Goal: Information Seeking & Learning: Check status

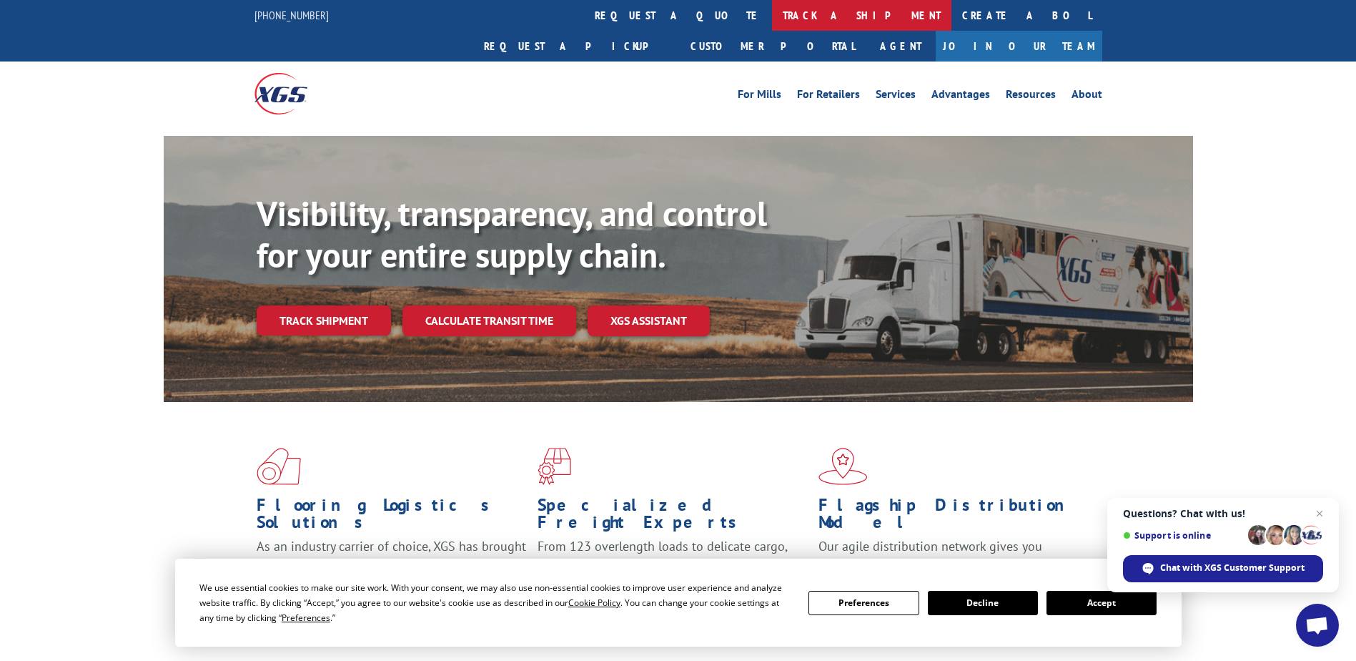
click at [772, 12] on link "track a shipment" at bounding box center [861, 15] width 179 height 31
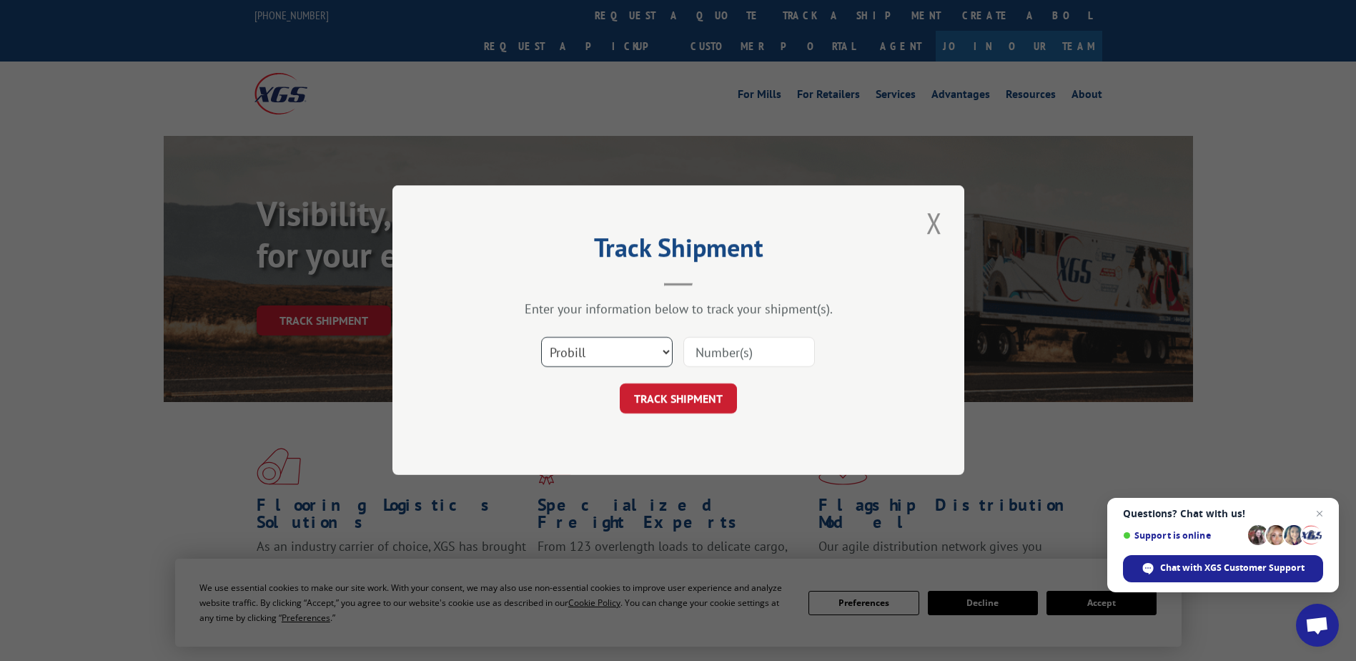
click at [666, 355] on select "Select category... Probill BOL PO" at bounding box center [607, 352] width 132 height 30
select select "bol"
click at [541, 337] on select "Select category... Probill BOL PO" at bounding box center [607, 352] width 132 height 30
click at [738, 362] on input at bounding box center [749, 352] width 132 height 30
type input "5946027"
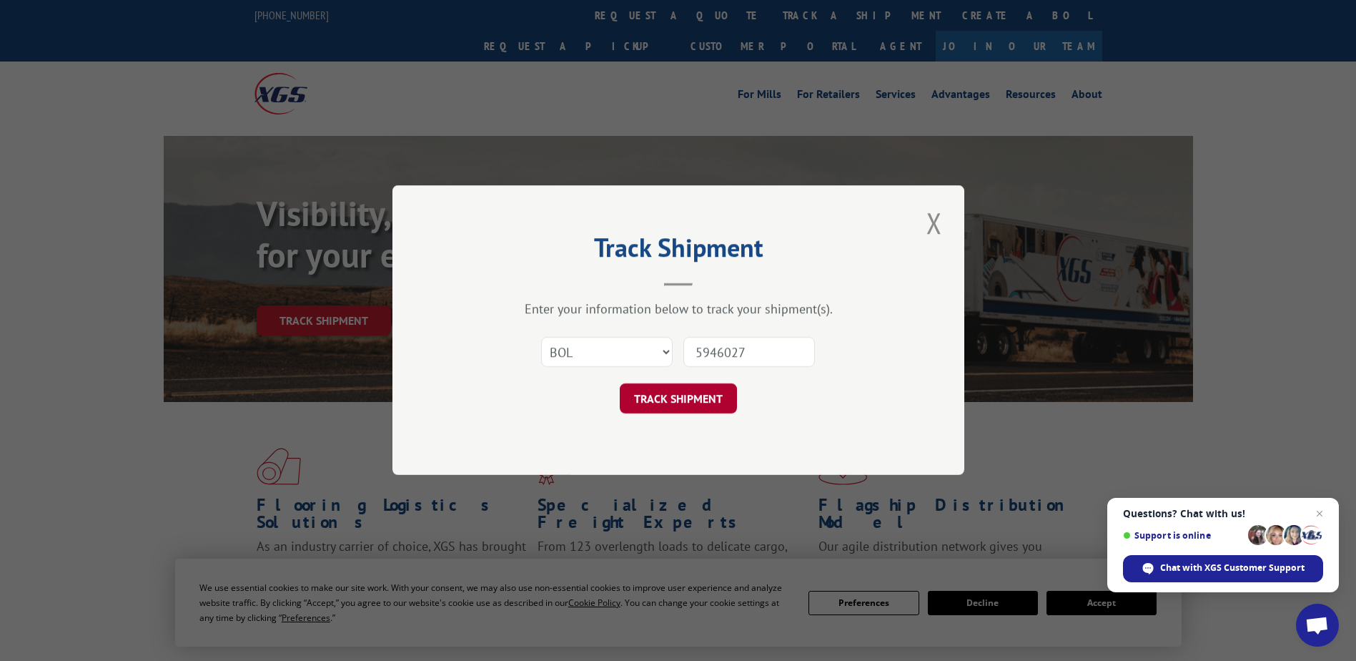
click at [683, 400] on button "TRACK SHIPMENT" at bounding box center [678, 399] width 117 height 30
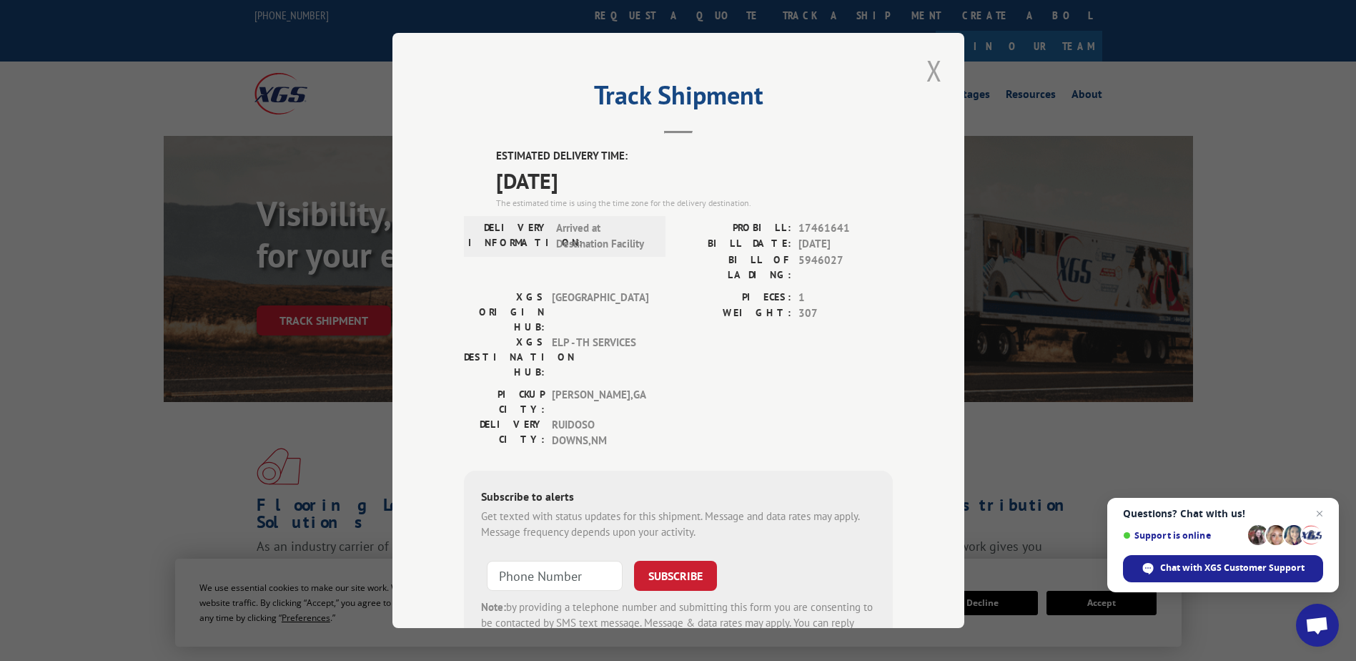
click at [926, 77] on button "Close modal" at bounding box center [934, 70] width 24 height 39
